Goal: Task Accomplishment & Management: Complete application form

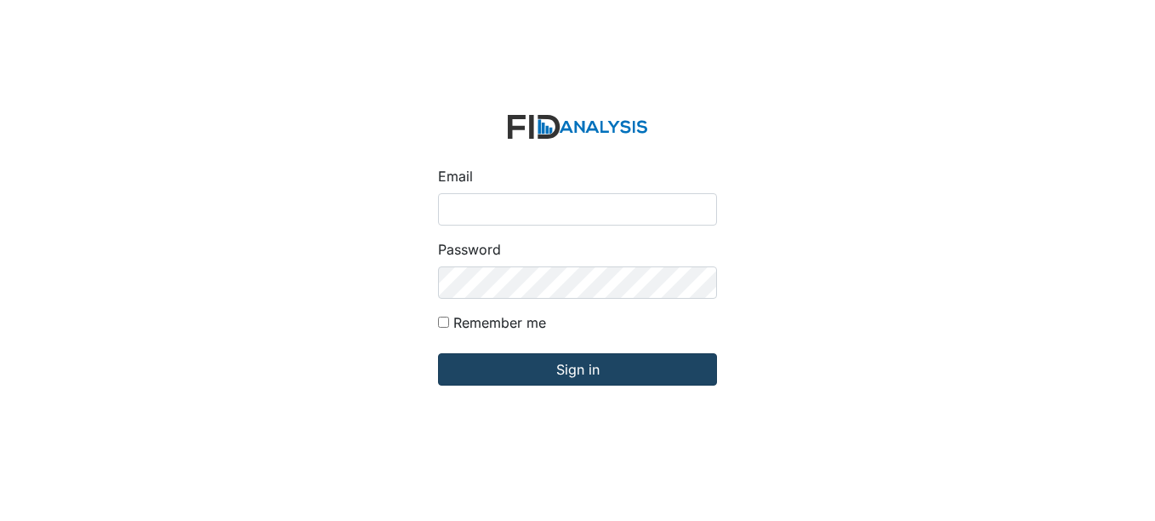
type input "[EMAIL_ADDRESS][DOMAIN_NAME]"
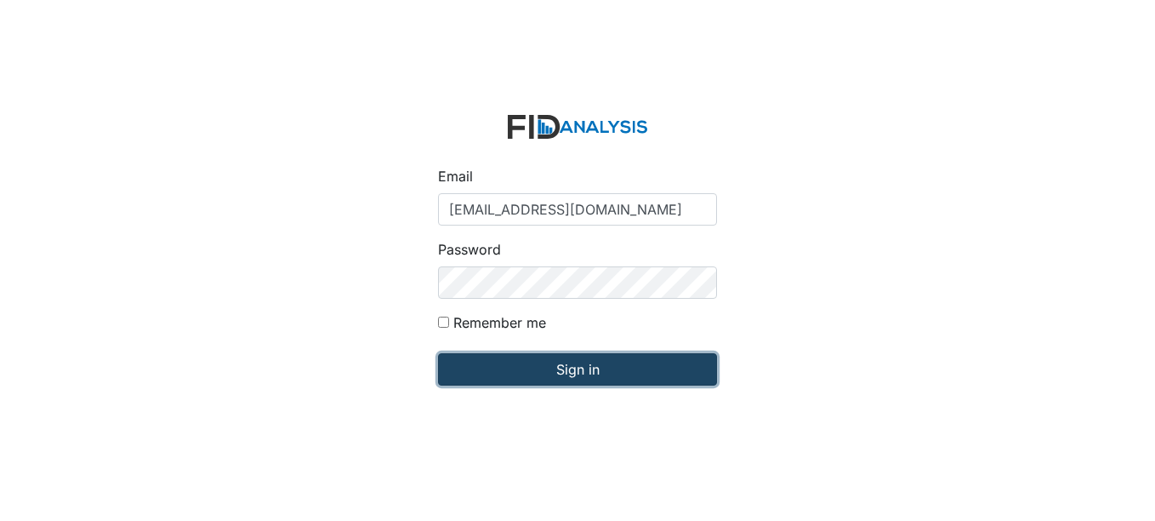
click at [487, 365] on input "Sign in" at bounding box center [577, 369] width 279 height 32
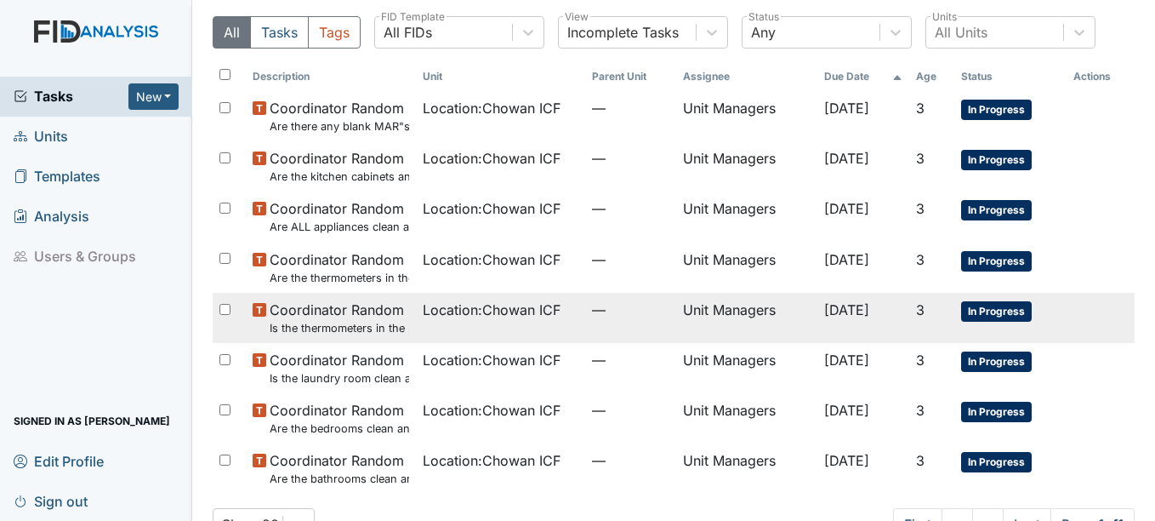
scroll to position [97, 0]
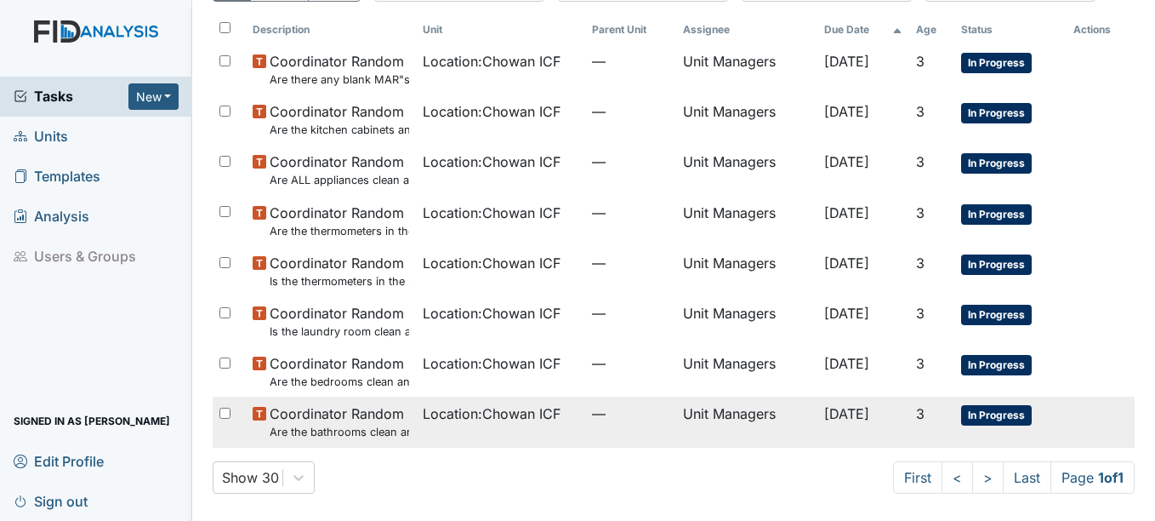
click at [560, 411] on td "Location : Chowan ICF" at bounding box center [501, 421] width 170 height 50
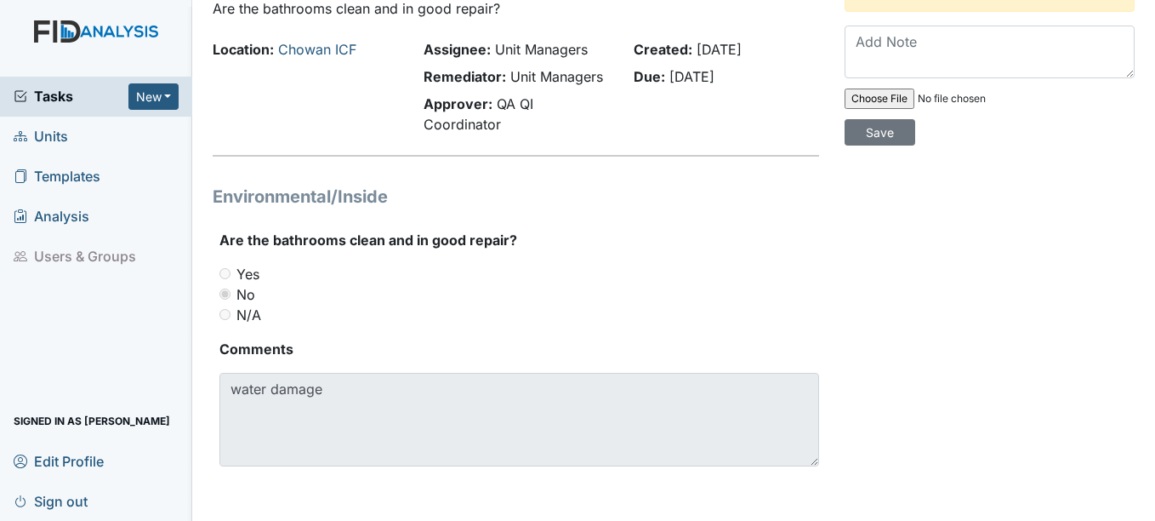
scroll to position [20, 0]
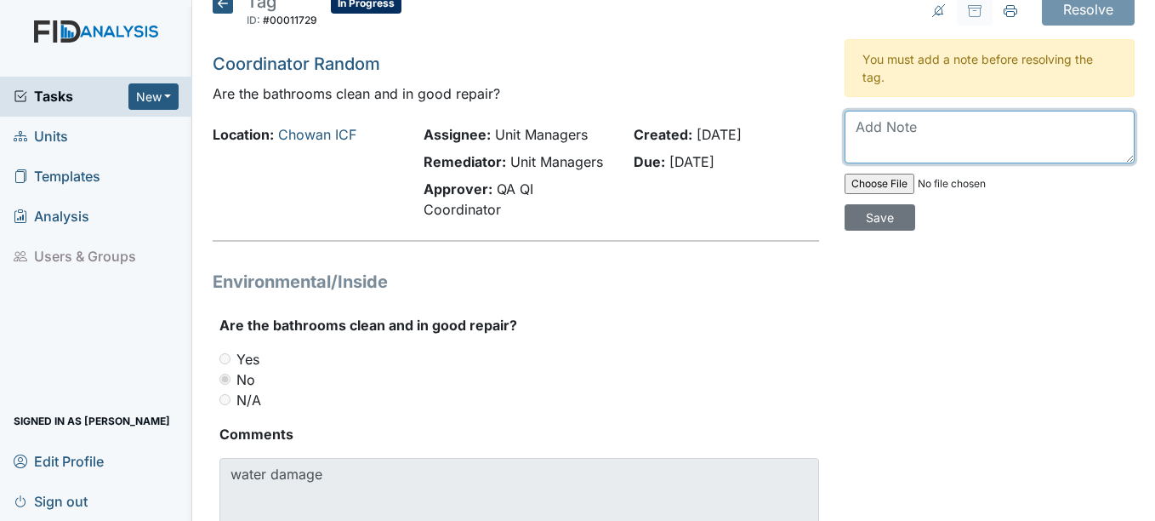
click at [932, 128] on textarea at bounding box center [990, 137] width 290 height 53
click at [895, 126] on textarea "Work Order put in for this matter." at bounding box center [990, 137] width 290 height 53
type textarea "Work order put in for this matter."
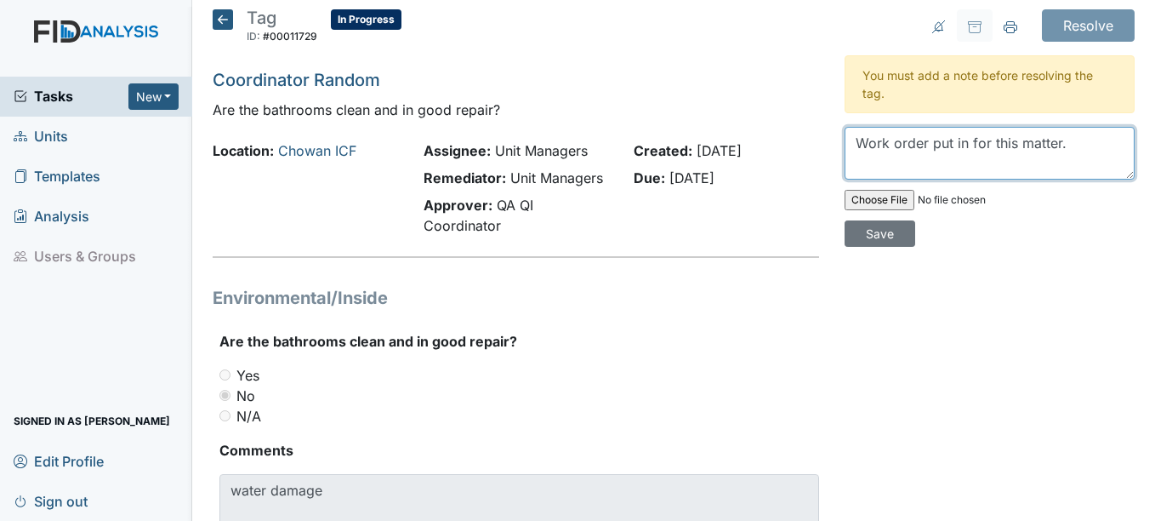
scroll to position [0, 0]
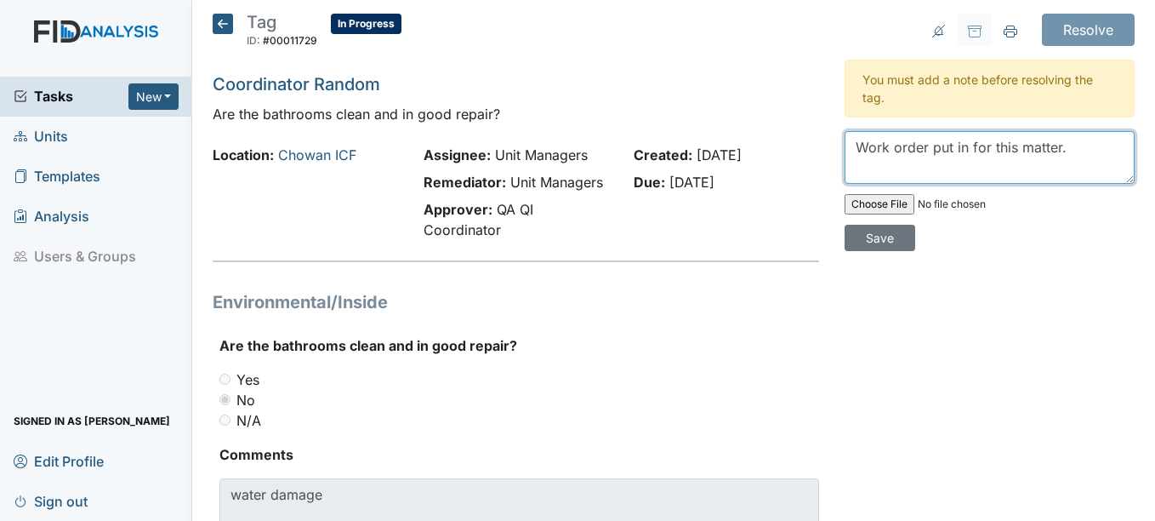
drag, startPoint x: 1093, startPoint y: 154, endPoint x: 490, endPoint y: 199, distance: 604.8
click at [490, 199] on div "Tag ID: #00011729 In Progress Autosaving... Coordinator Random Are the bathroom…" at bounding box center [674, 313] width 948 height 599
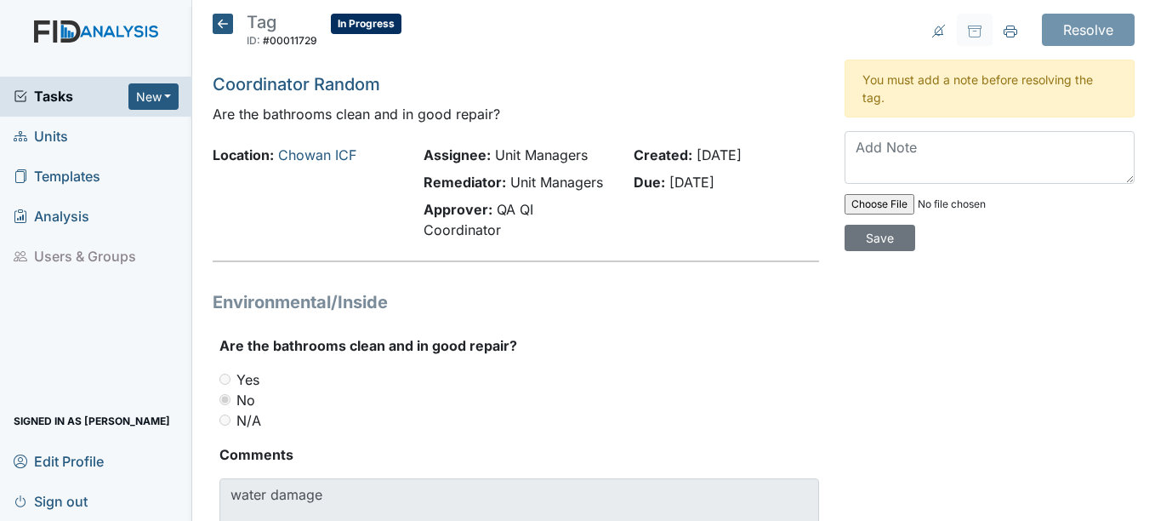
click at [225, 20] on icon at bounding box center [223, 24] width 20 height 20
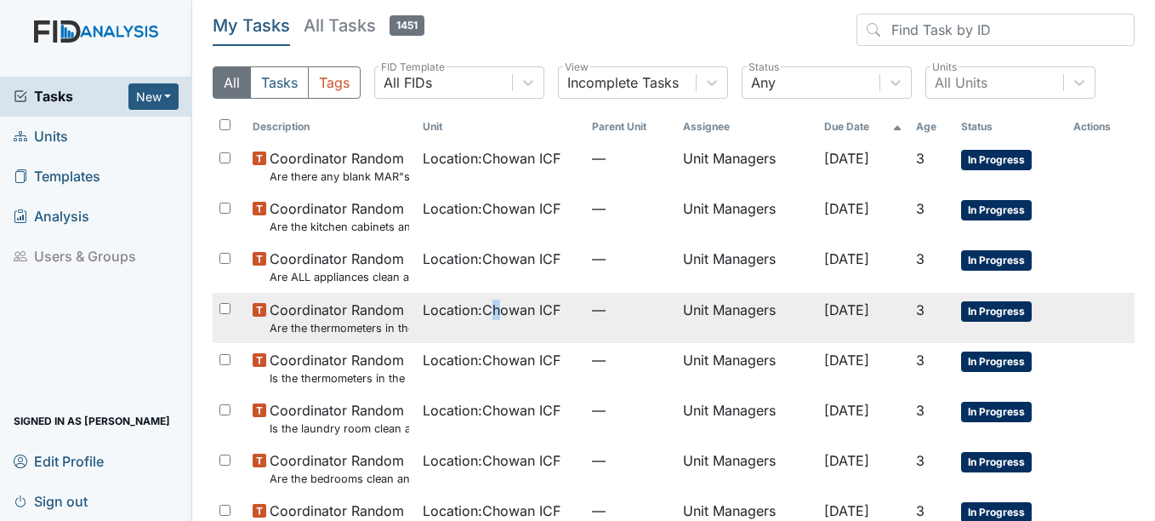
click at [489, 318] on span "Location : Chowan ICF" at bounding box center [492, 309] width 138 height 20
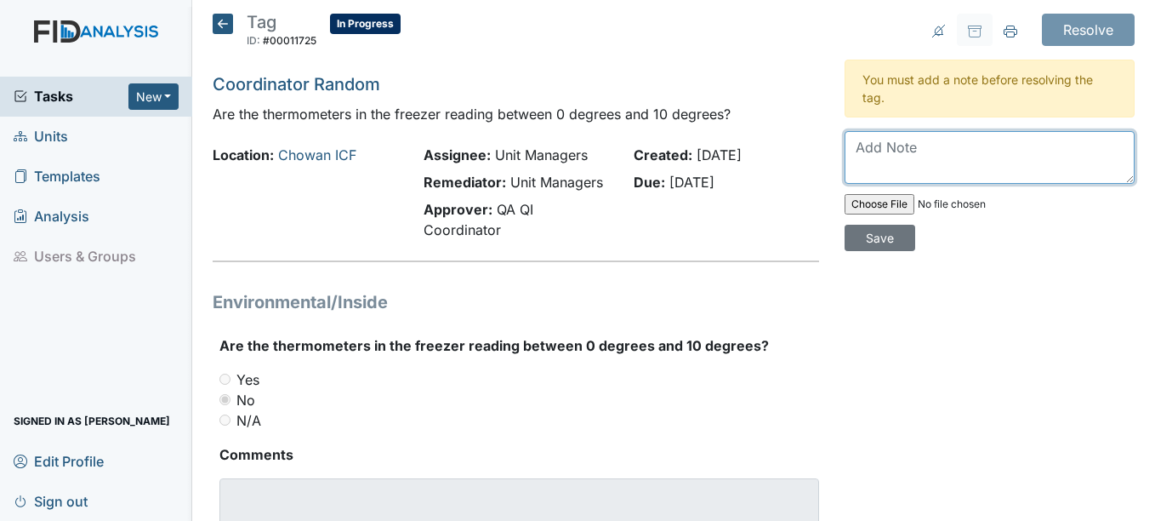
click at [913, 178] on textarea at bounding box center [990, 157] width 290 height 53
click at [970, 146] on textarea "Thermometers now reading 10 degrees in freezer." at bounding box center [990, 157] width 290 height 53
type textarea "Thermometers reading 10 degrees in freezer."
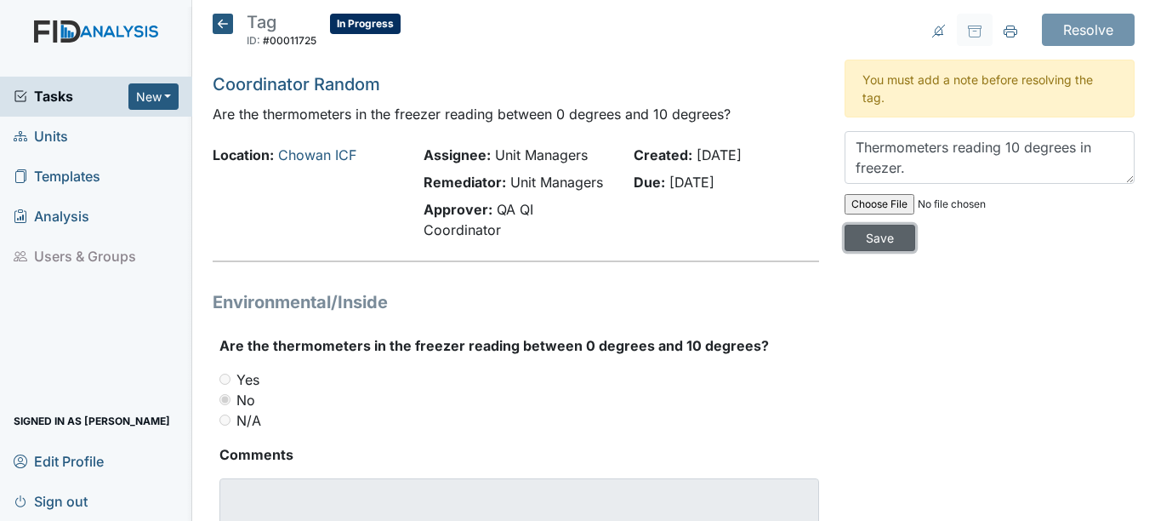
drag, startPoint x: 880, startPoint y: 241, endPoint x: 1053, endPoint y: 53, distance: 255.3
click at [884, 234] on input "Save" at bounding box center [880, 238] width 71 height 26
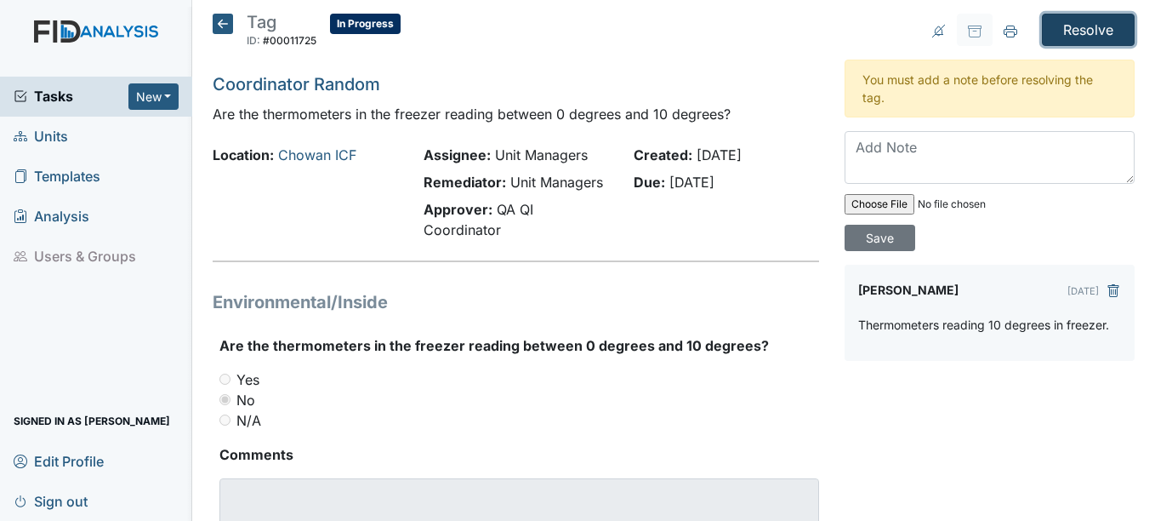
click at [1060, 41] on input "Resolve" at bounding box center [1088, 30] width 93 height 32
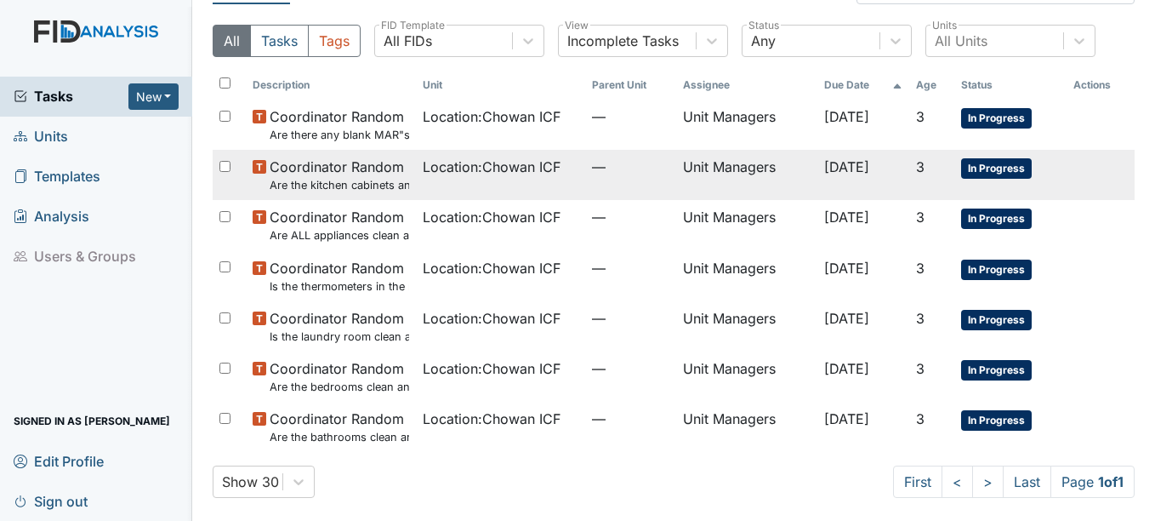
scroll to position [102, 0]
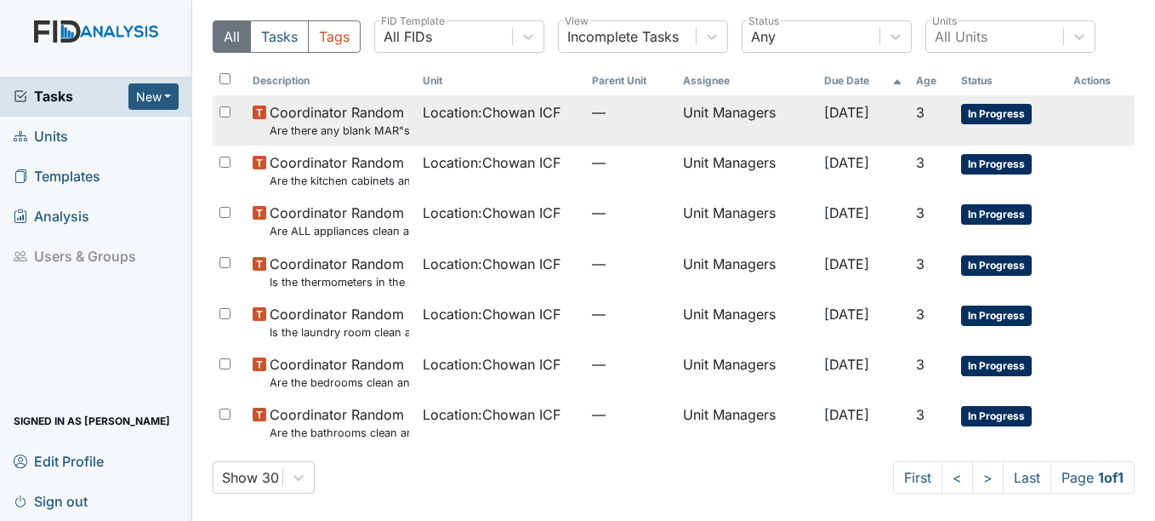
click at [494, 125] on td "Location : Chowan ICF" at bounding box center [501, 120] width 170 height 50
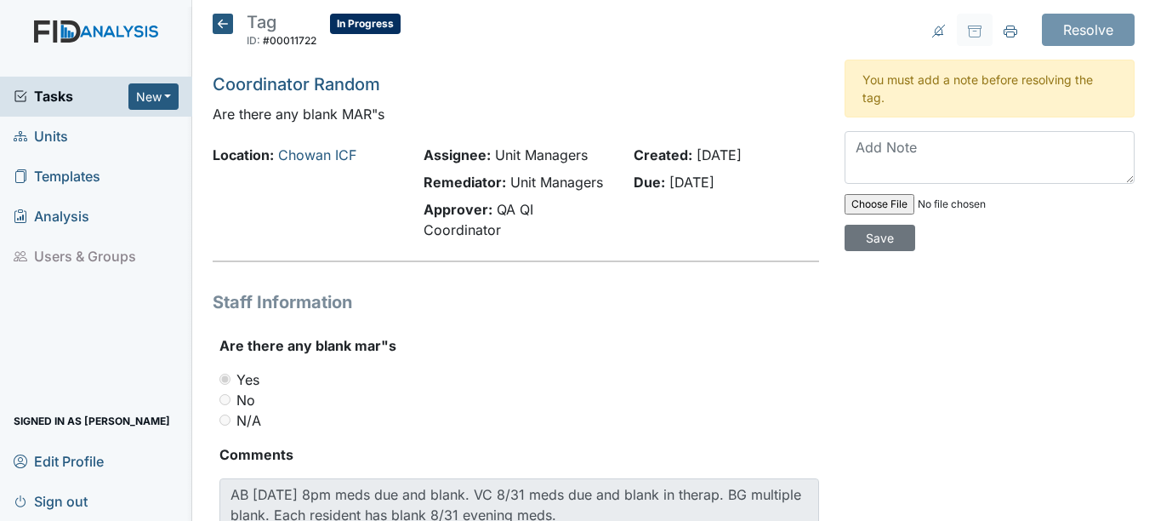
click at [223, 30] on icon at bounding box center [223, 24] width 20 height 20
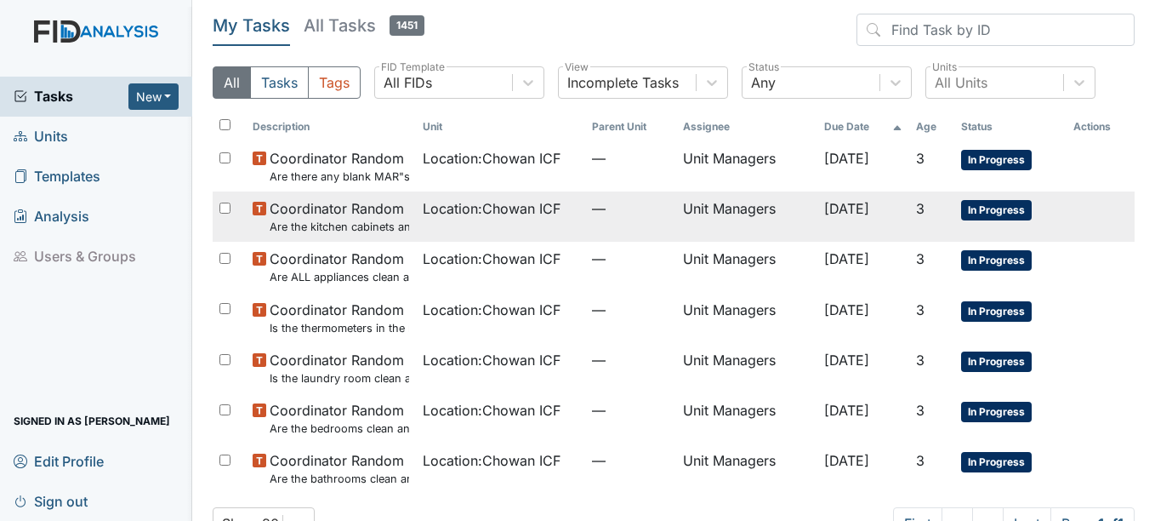
click at [490, 205] on span "Location : Chowan ICF" at bounding box center [492, 208] width 138 height 20
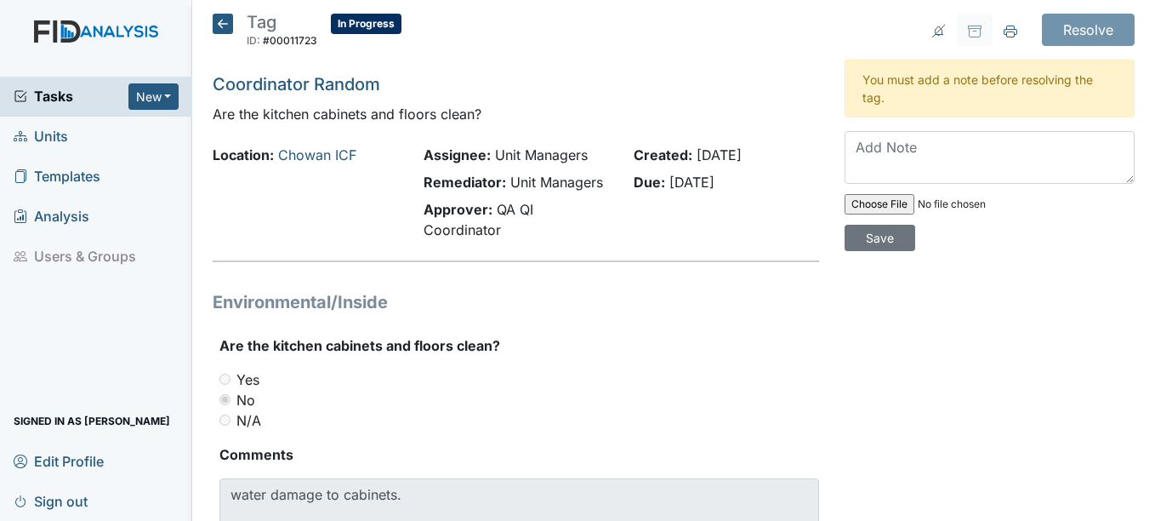
click at [225, 31] on icon at bounding box center [223, 24] width 20 height 20
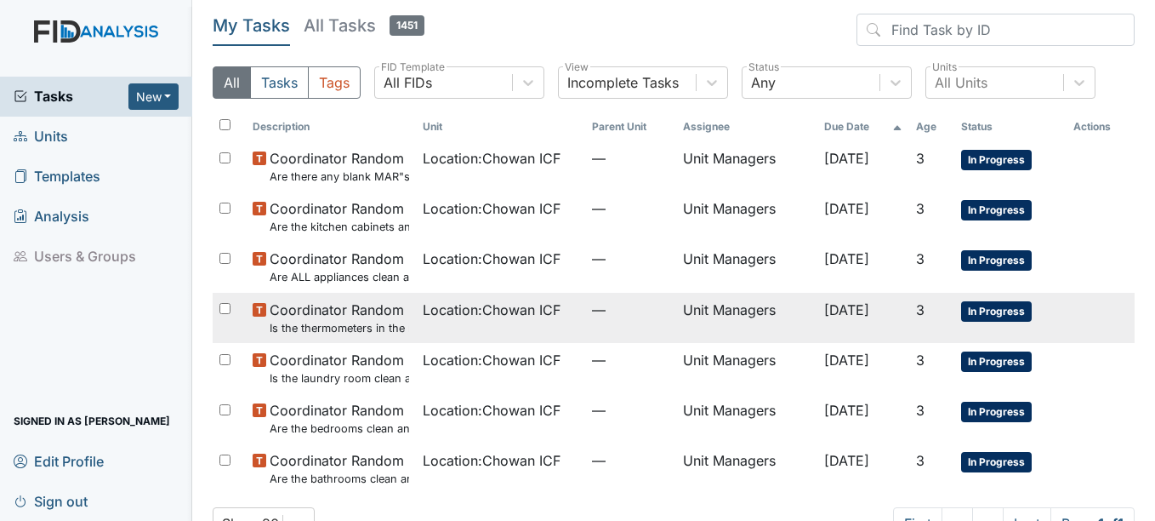
click at [472, 308] on span "Location : Chowan ICF" at bounding box center [492, 309] width 138 height 20
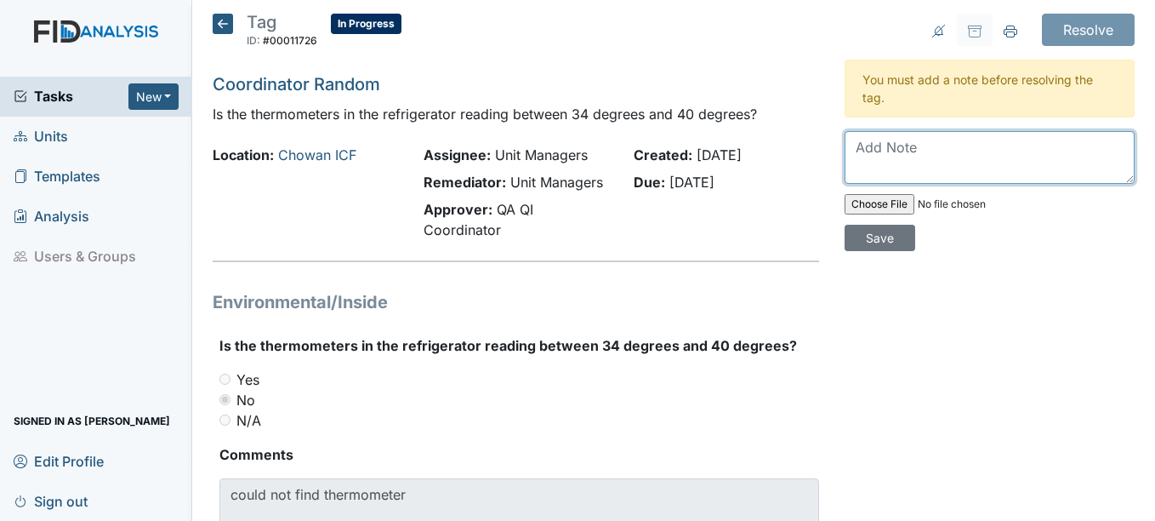
click at [898, 151] on textarea at bounding box center [990, 157] width 290 height 53
type textarea "T"
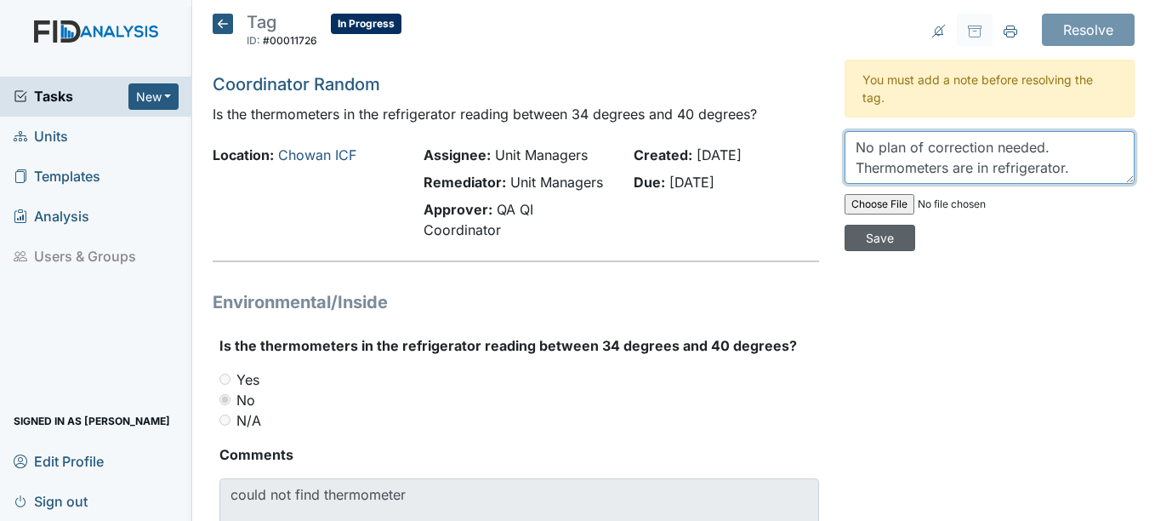
type textarea "No plan of correction needed. Thermometers are in refrigerator."
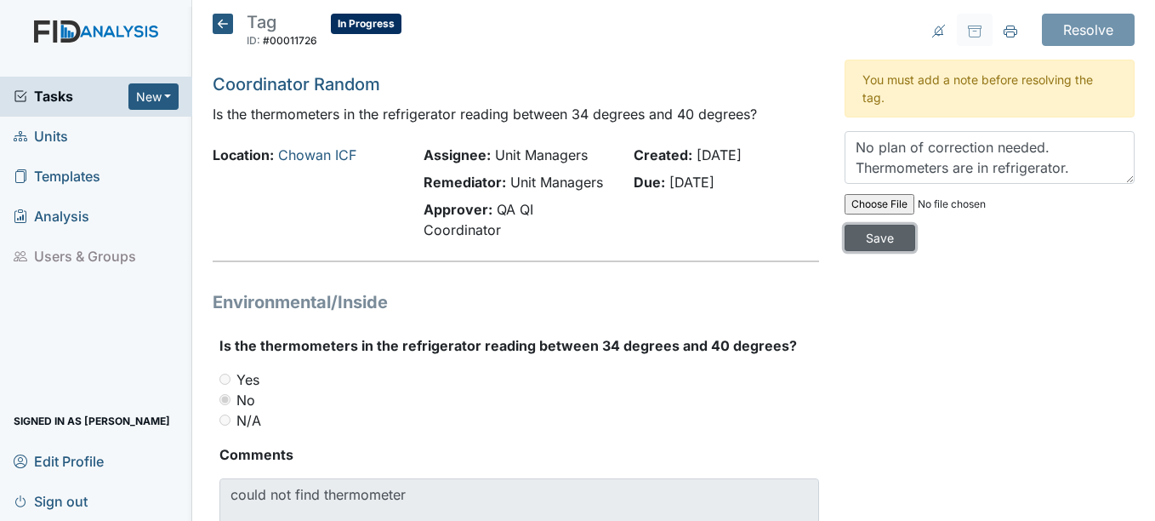
click at [895, 237] on input "Save" at bounding box center [880, 238] width 71 height 26
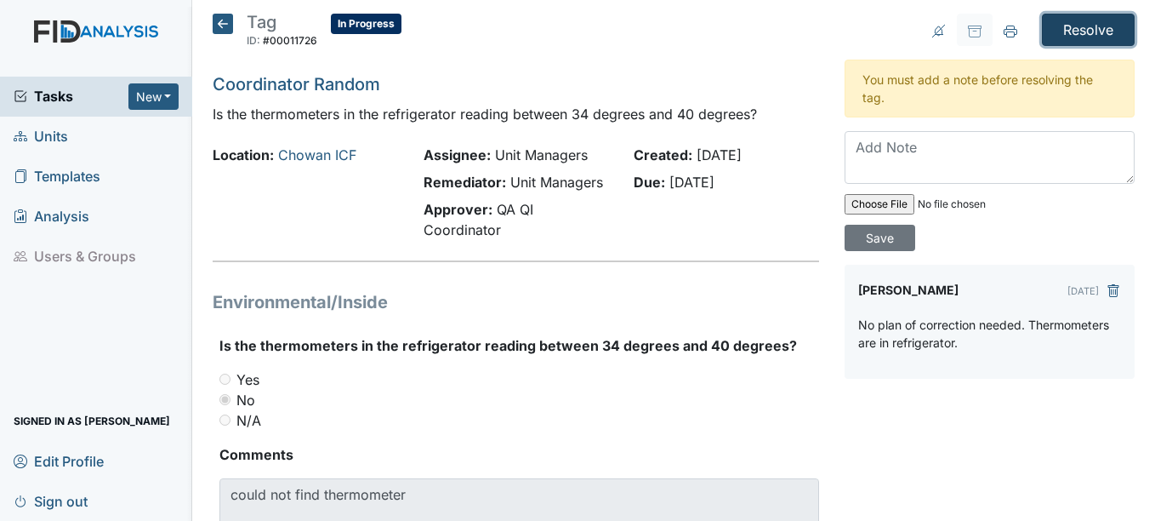
click at [1097, 32] on input "Resolve" at bounding box center [1088, 30] width 93 height 32
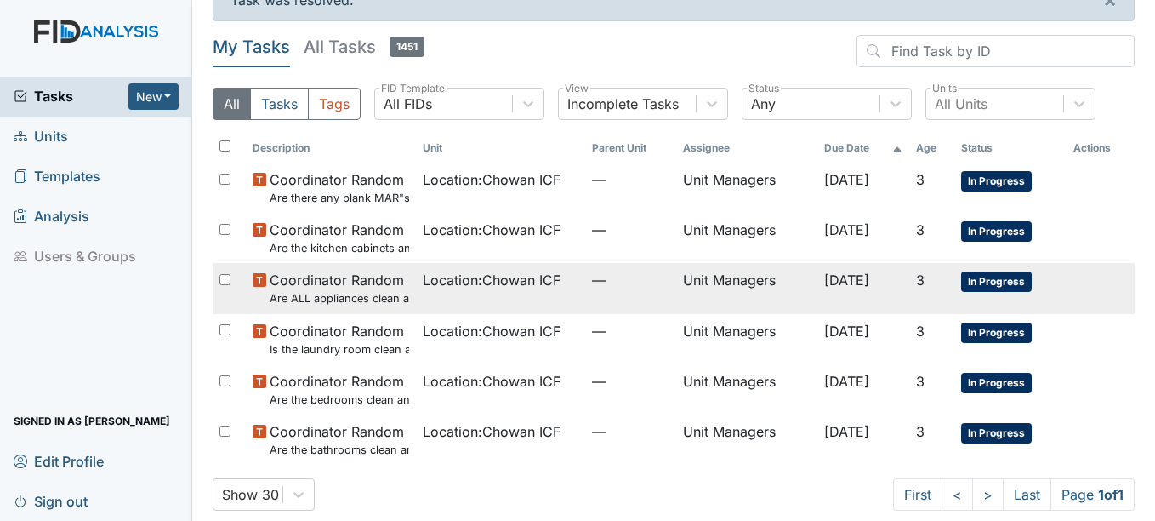
scroll to position [52, 0]
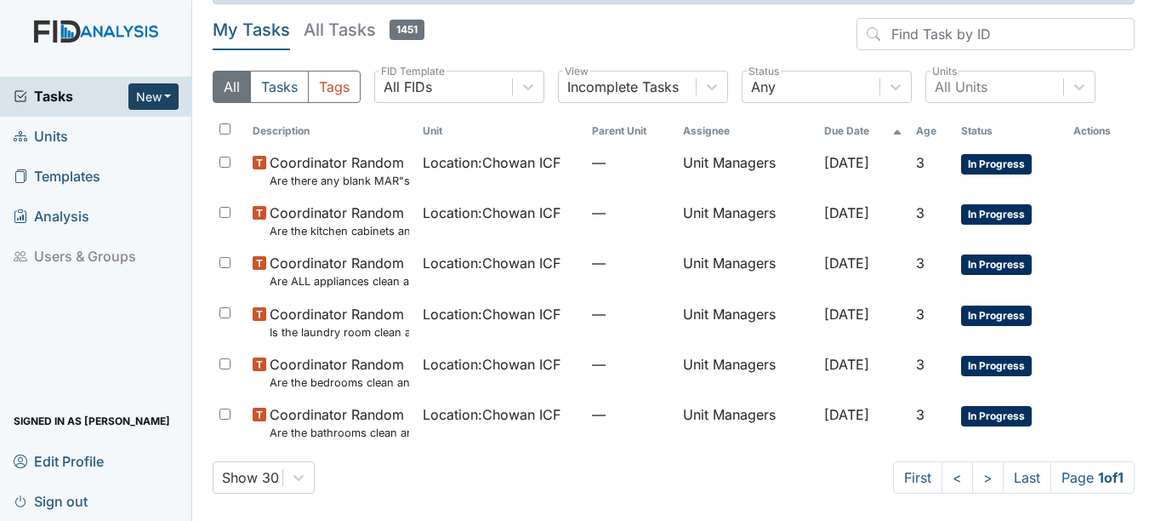
click at [159, 100] on button "New" at bounding box center [153, 96] width 51 height 26
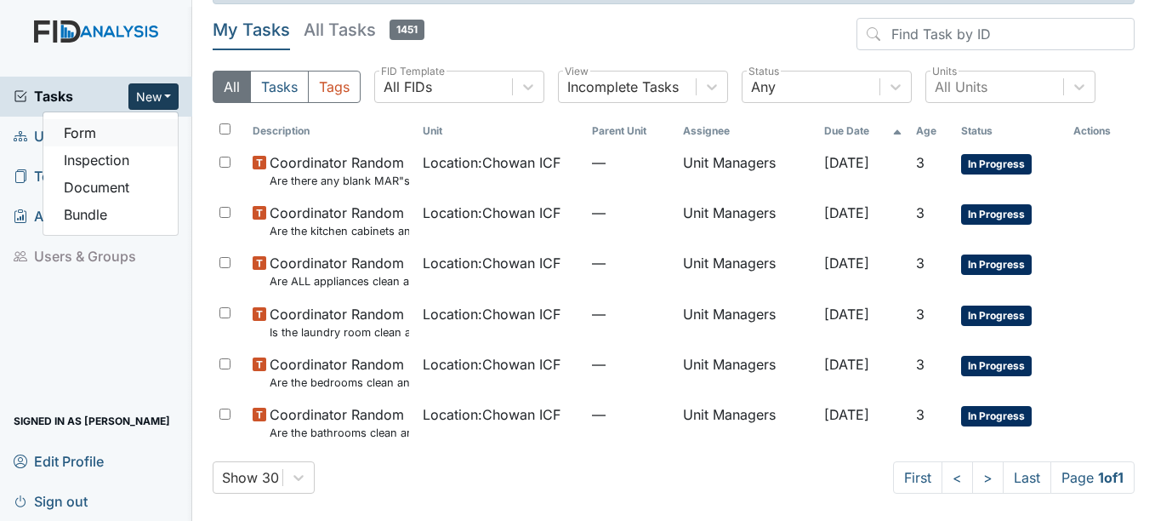
click at [151, 134] on link "Form" at bounding box center [110, 132] width 134 height 27
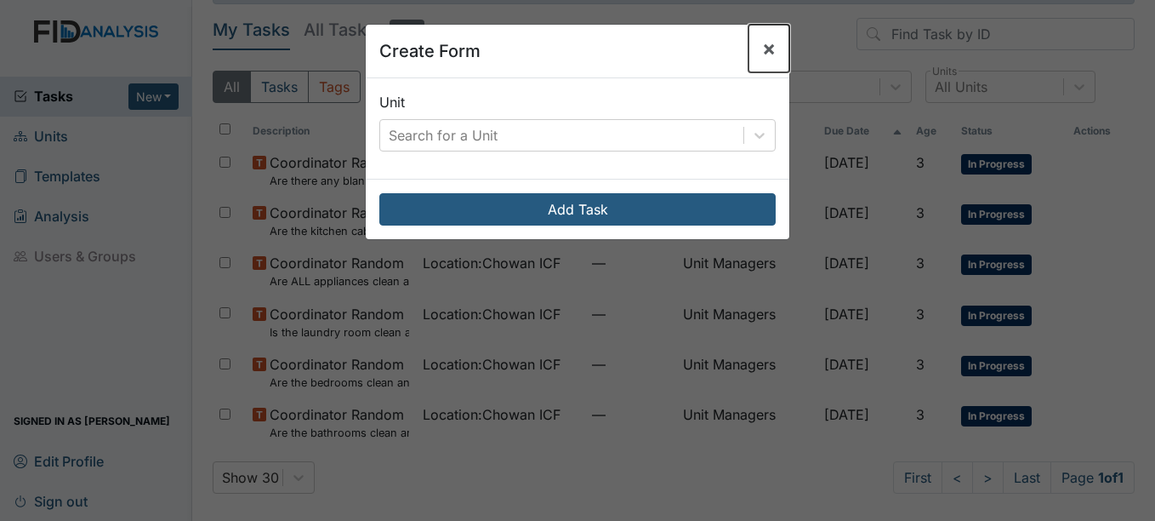
click at [762, 60] on span "×" at bounding box center [769, 48] width 14 height 25
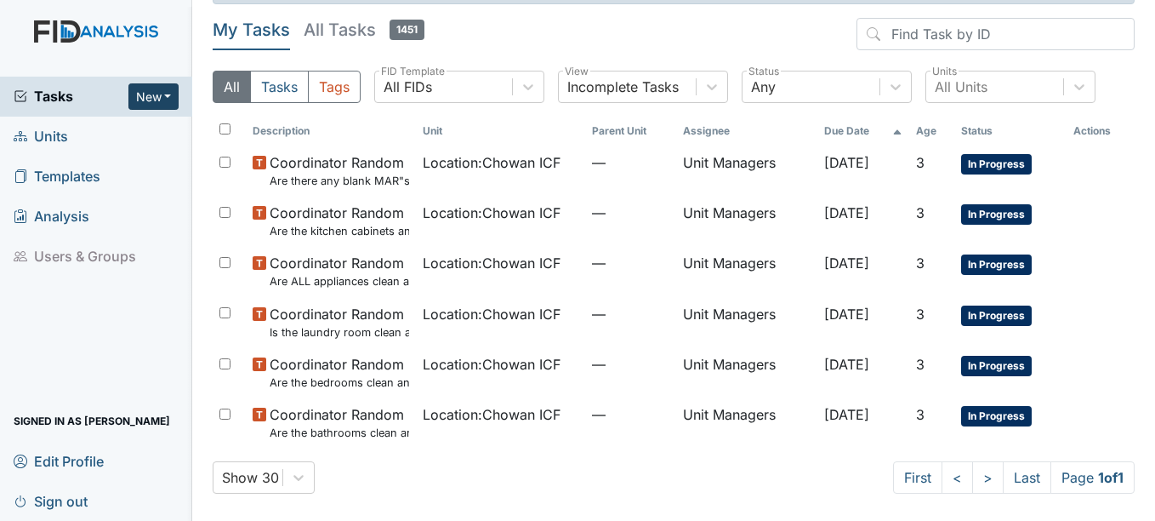
click at [148, 103] on button "New" at bounding box center [153, 96] width 51 height 26
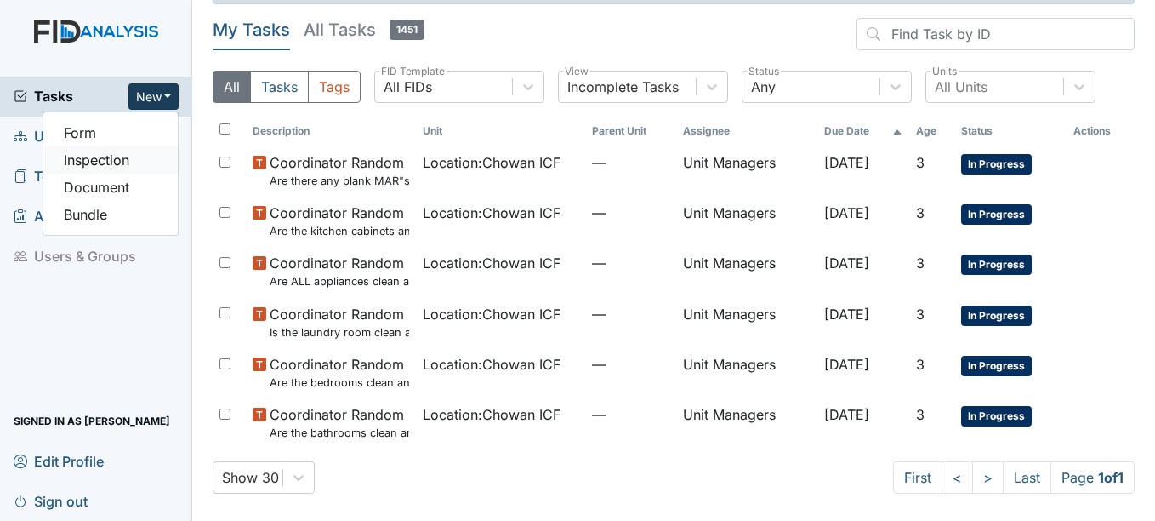
click at [136, 160] on link "Inspection" at bounding box center [110, 159] width 134 height 27
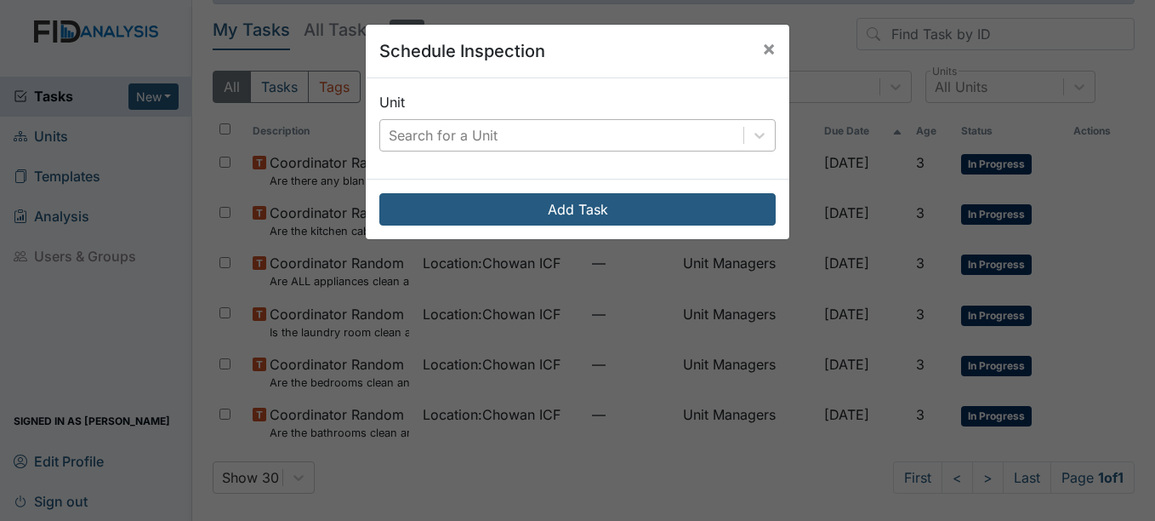
click at [601, 147] on div "Search for a Unit" at bounding box center [561, 135] width 363 height 31
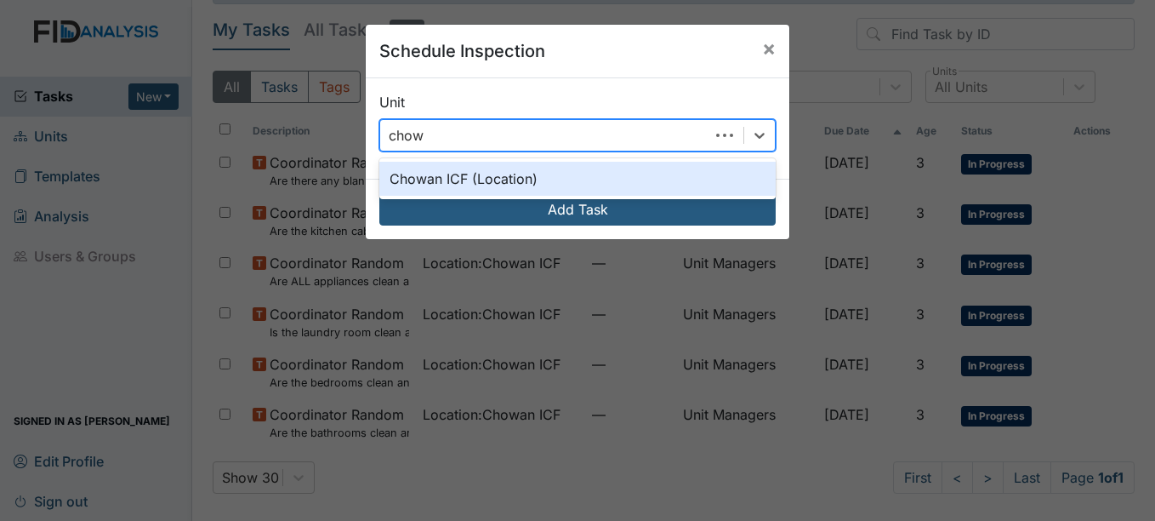
type input "chowa"
click at [571, 182] on div "Chowan ICF (Location)" at bounding box center [577, 179] width 396 height 34
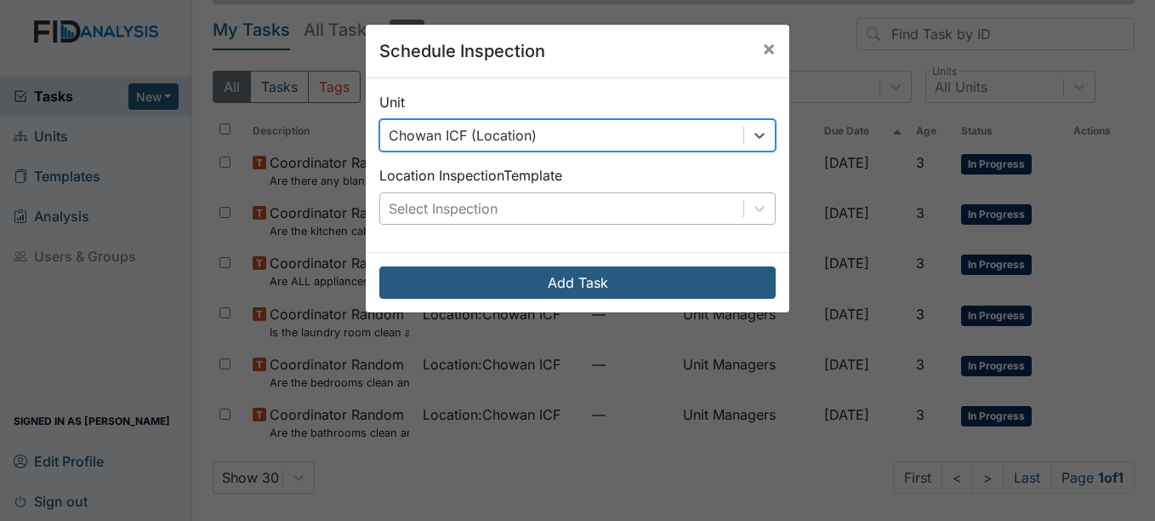
click at [574, 208] on div "Select Inspection" at bounding box center [561, 208] width 363 height 31
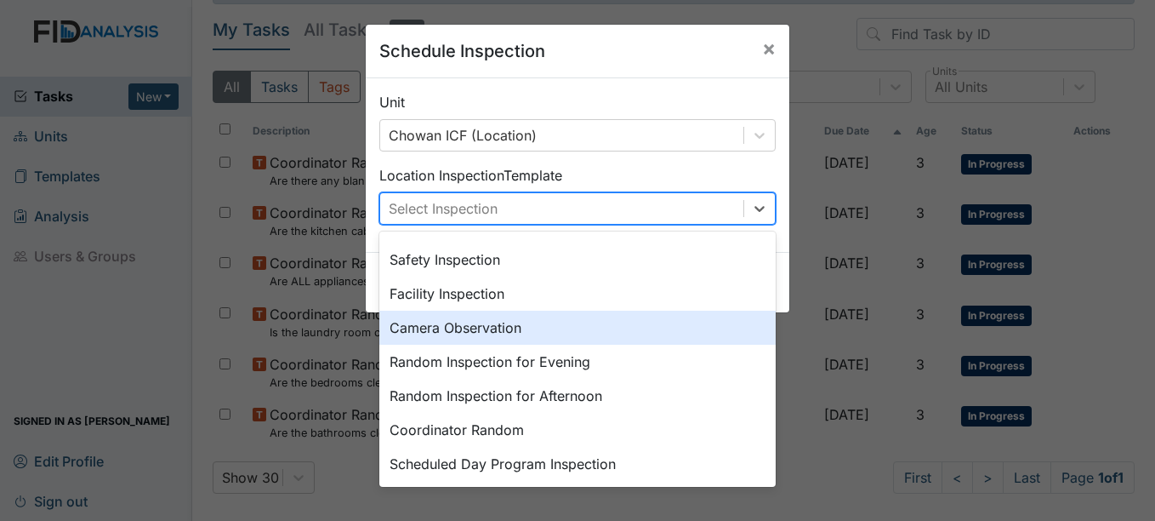
scroll to position [170, 0]
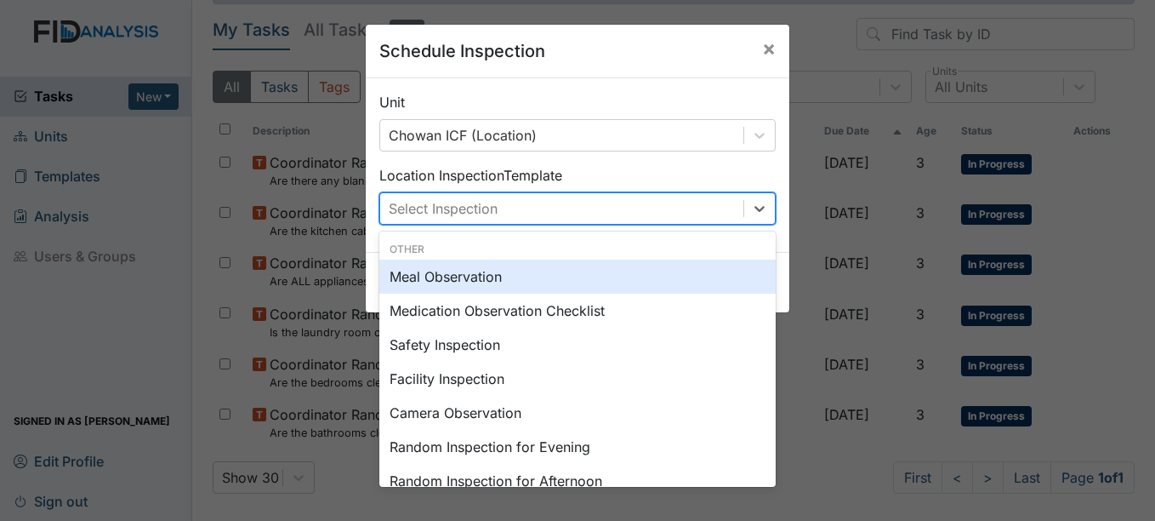
click at [578, 202] on div "Select Inspection" at bounding box center [561, 208] width 363 height 31
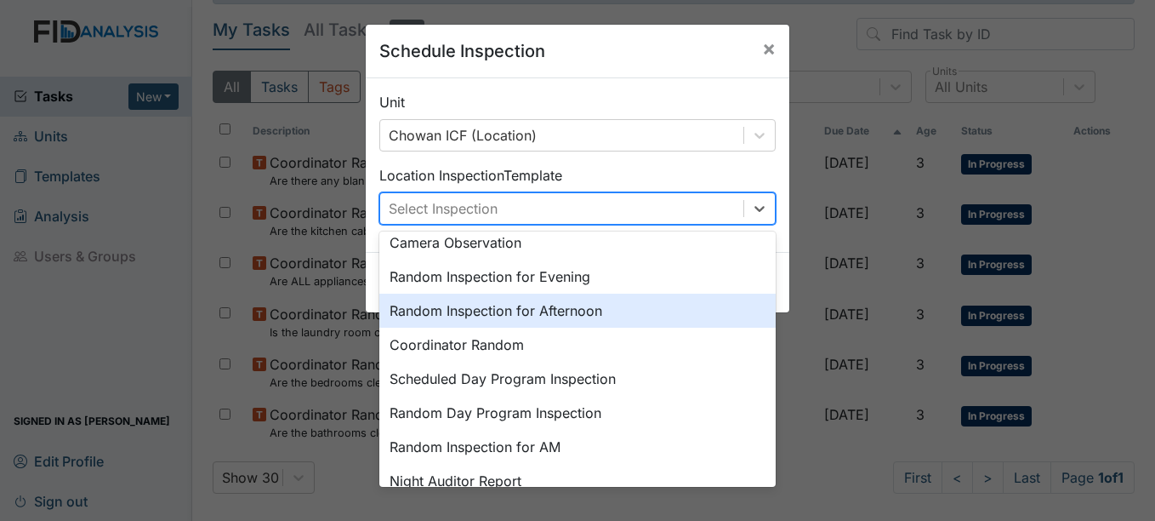
scroll to position [0, 0]
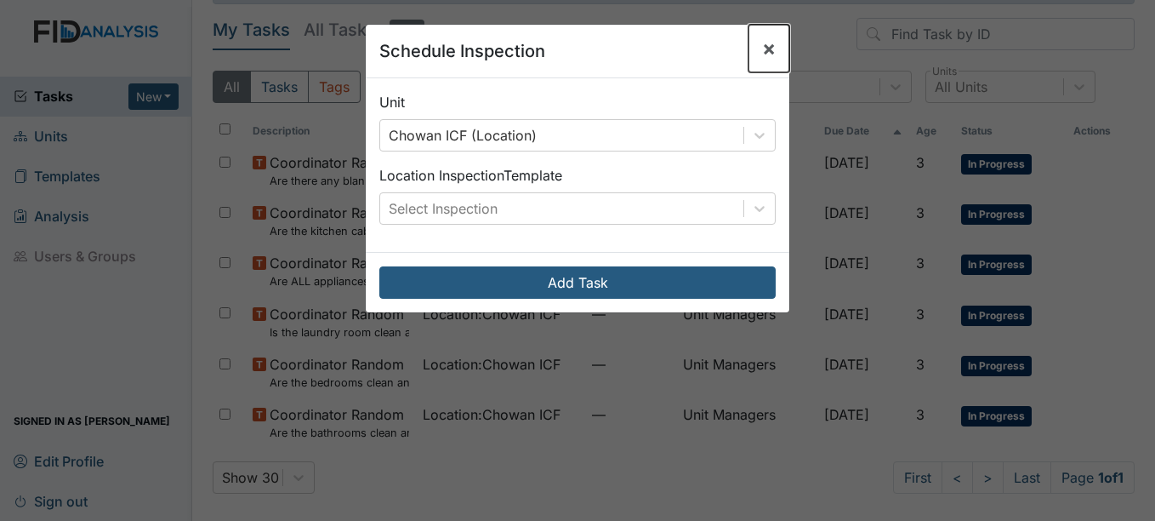
click at [765, 43] on span "×" at bounding box center [769, 48] width 14 height 25
